Goal: Task Accomplishment & Management: Use online tool/utility

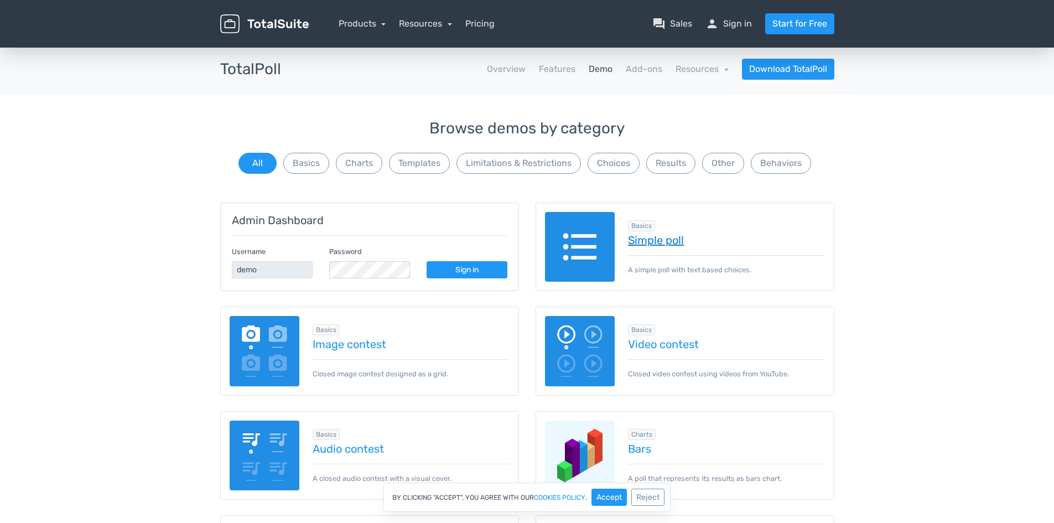
click at [648, 241] on link "Simple poll" at bounding box center [726, 240] width 197 height 12
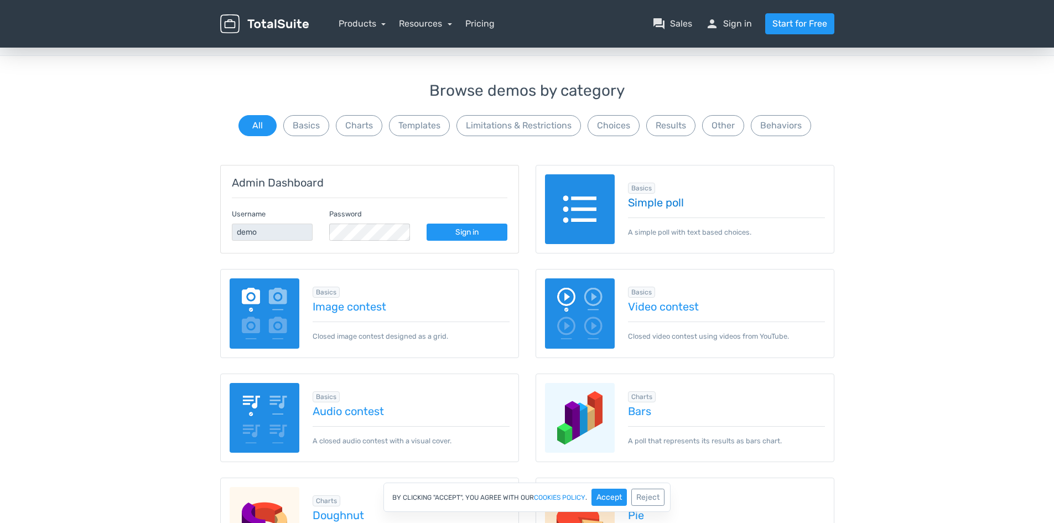
scroll to position [55, 0]
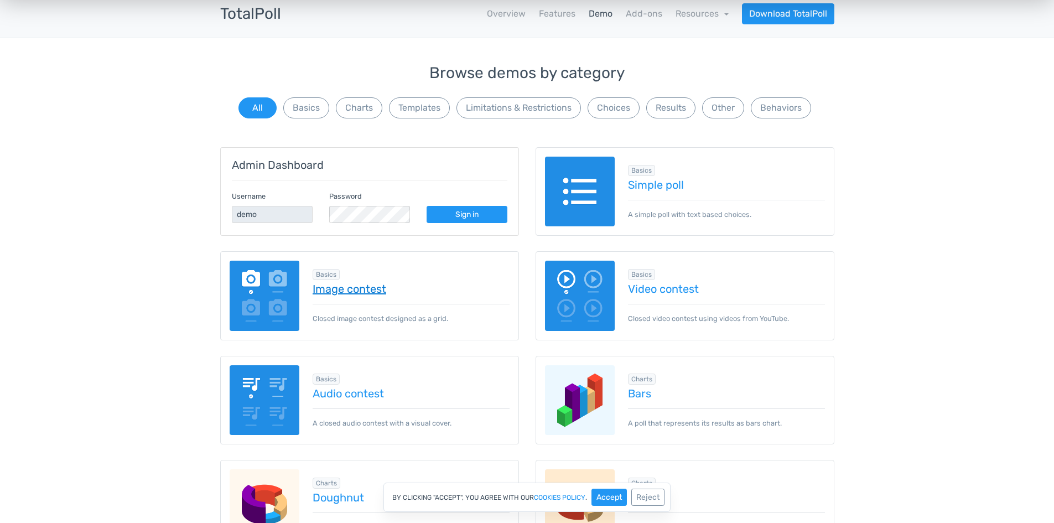
click at [330, 294] on link "Image contest" at bounding box center [410, 289] width 197 height 12
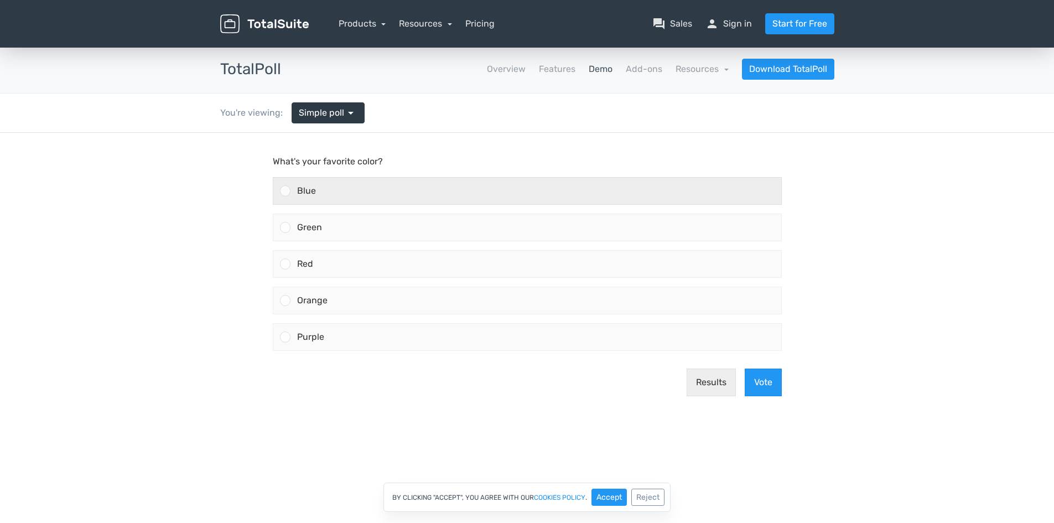
click at [310, 189] on span "Blue" at bounding box center [306, 190] width 19 height 11
click at [285, 191] on input "Blue" at bounding box center [285, 191] width 0 height 0
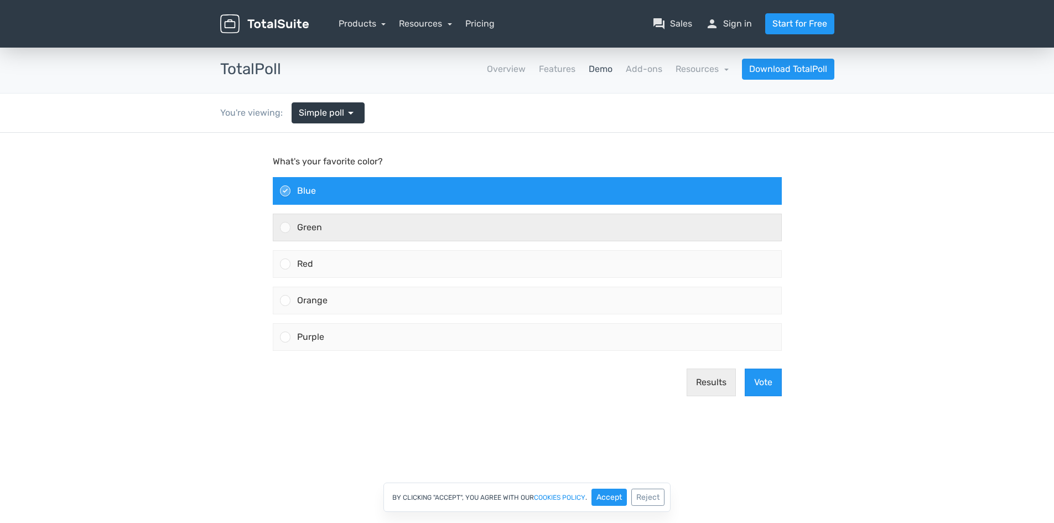
click at [323, 222] on div "Green" at bounding box center [535, 227] width 491 height 27
click at [285, 227] on input "Green" at bounding box center [285, 227] width 0 height 0
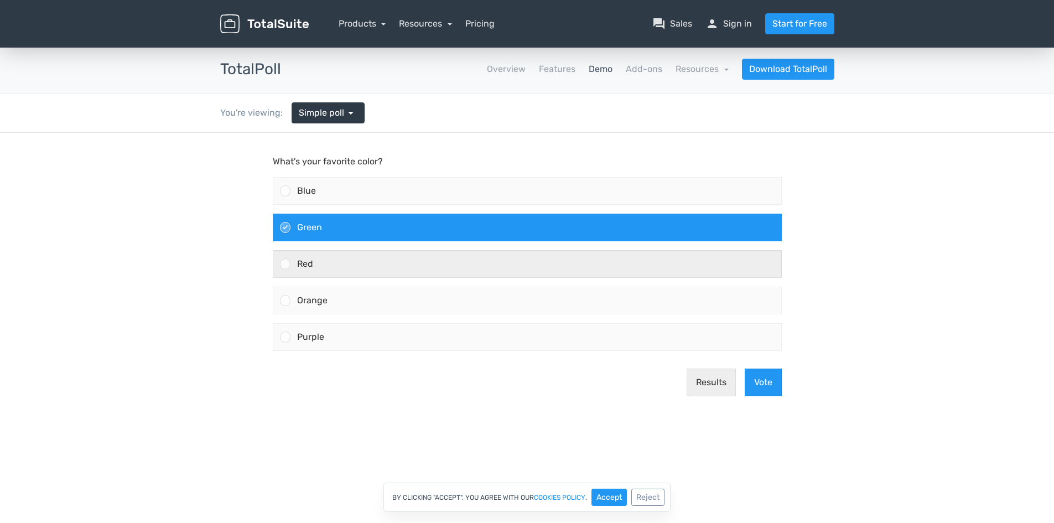
click at [336, 260] on div "Red" at bounding box center [535, 264] width 491 height 27
click at [285, 264] on input "Red" at bounding box center [285, 264] width 0 height 0
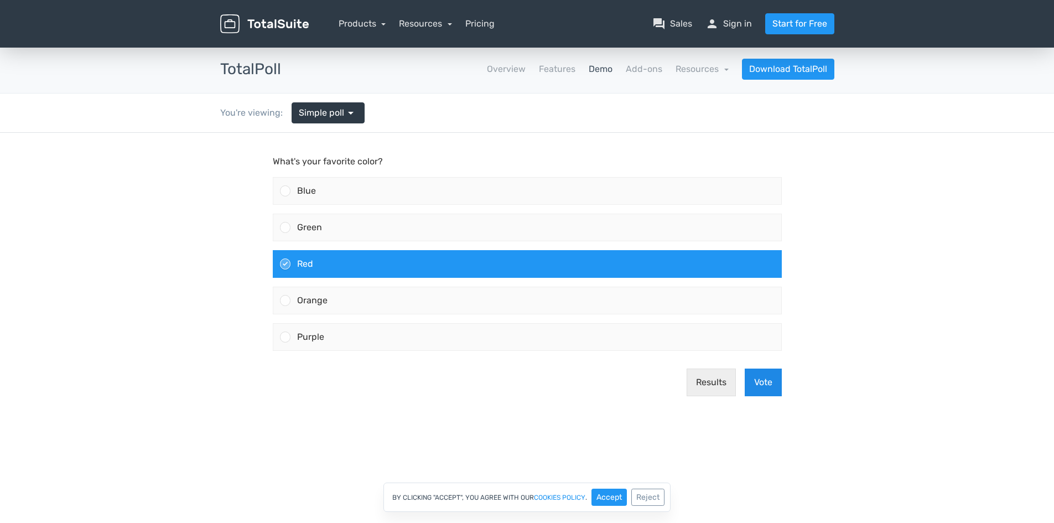
click at [755, 383] on button "Vote" at bounding box center [762, 382] width 37 height 28
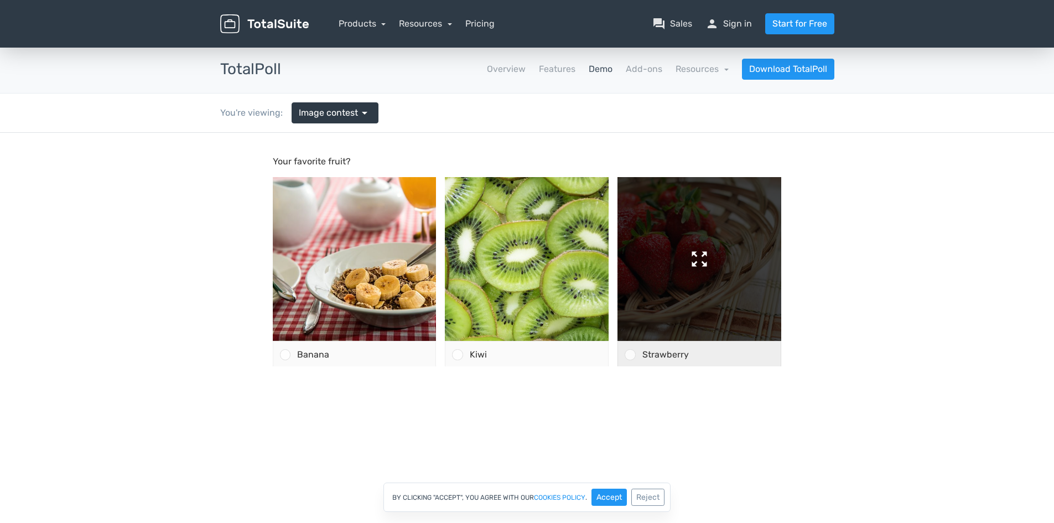
click at [695, 253] on img at bounding box center [699, 259] width 164 height 164
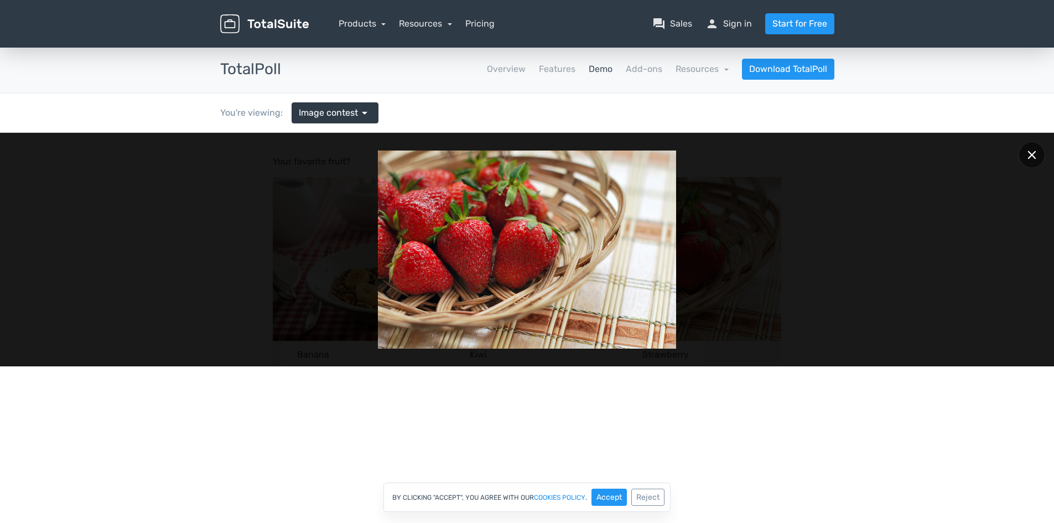
click at [1030, 156] on icon at bounding box center [1032, 155] width 8 height 8
